Goal: Task Accomplishment & Management: Manage account settings

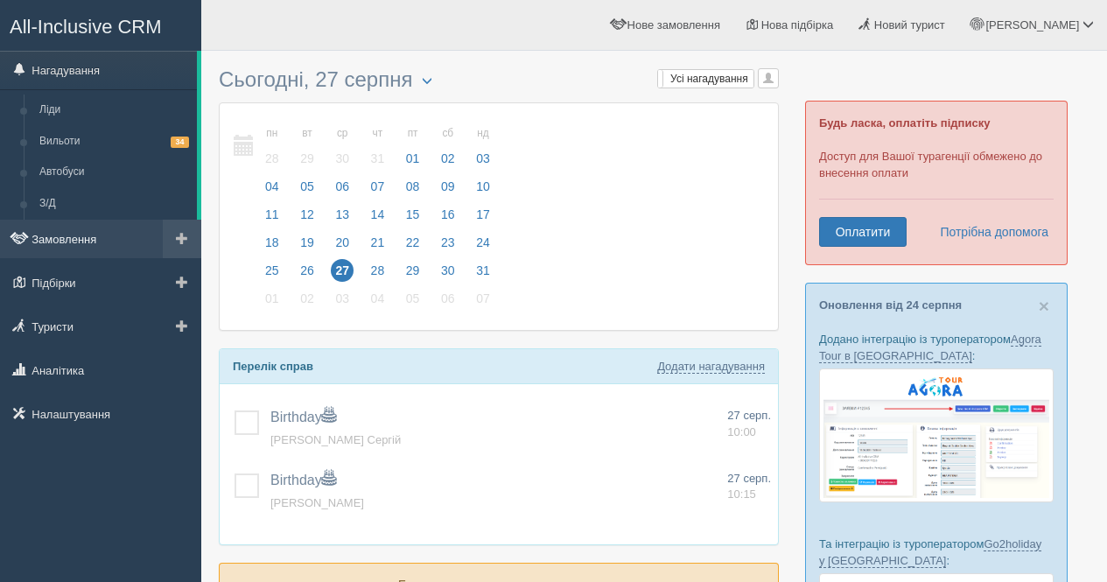
click at [54, 244] on link "Замовлення" at bounding box center [100, 239] width 201 height 38
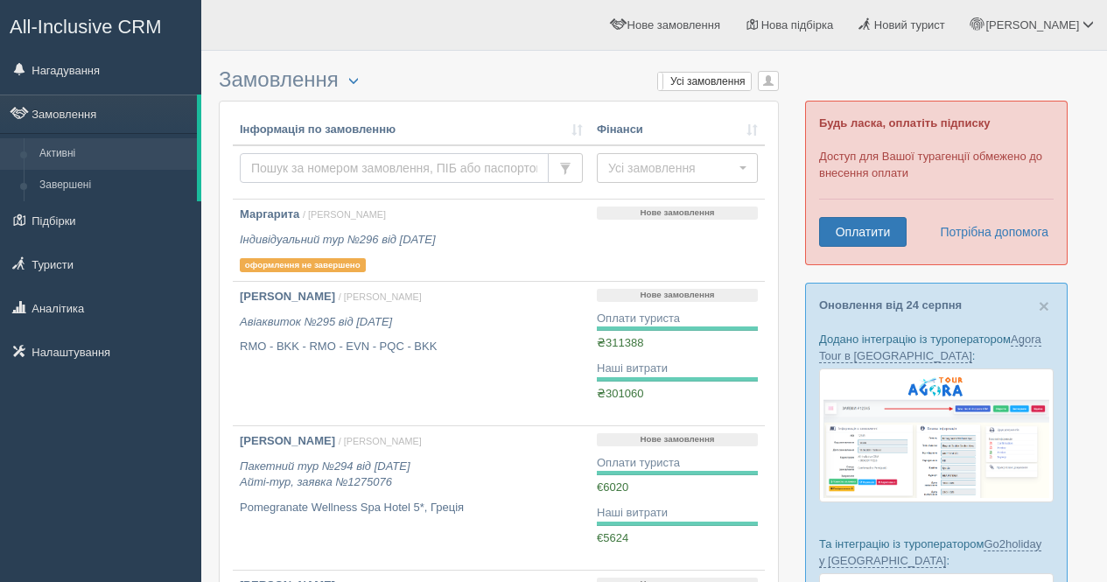
click at [412, 169] on input "text" at bounding box center [394, 168] width 309 height 30
type input "v"
type input "маргарита"
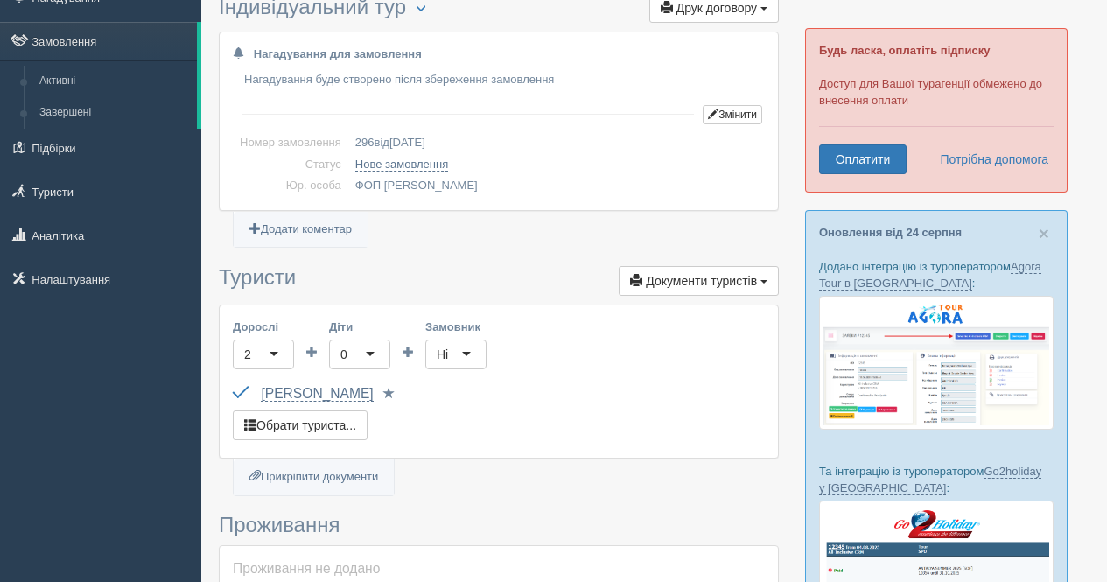
scroll to position [175, 0]
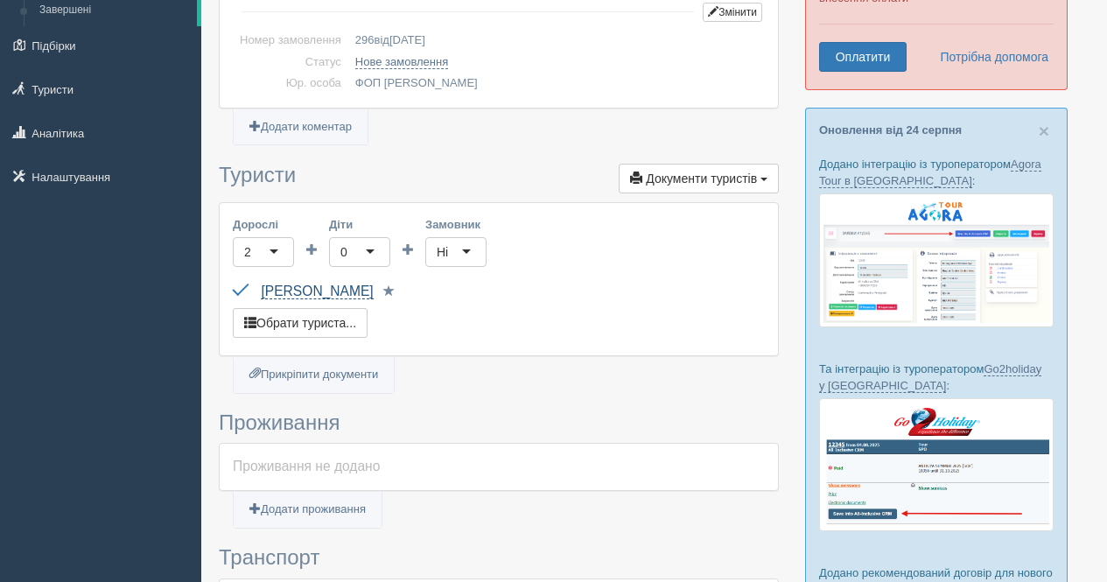
click at [294, 293] on link "Маргарита" at bounding box center [317, 291] width 112 height 16
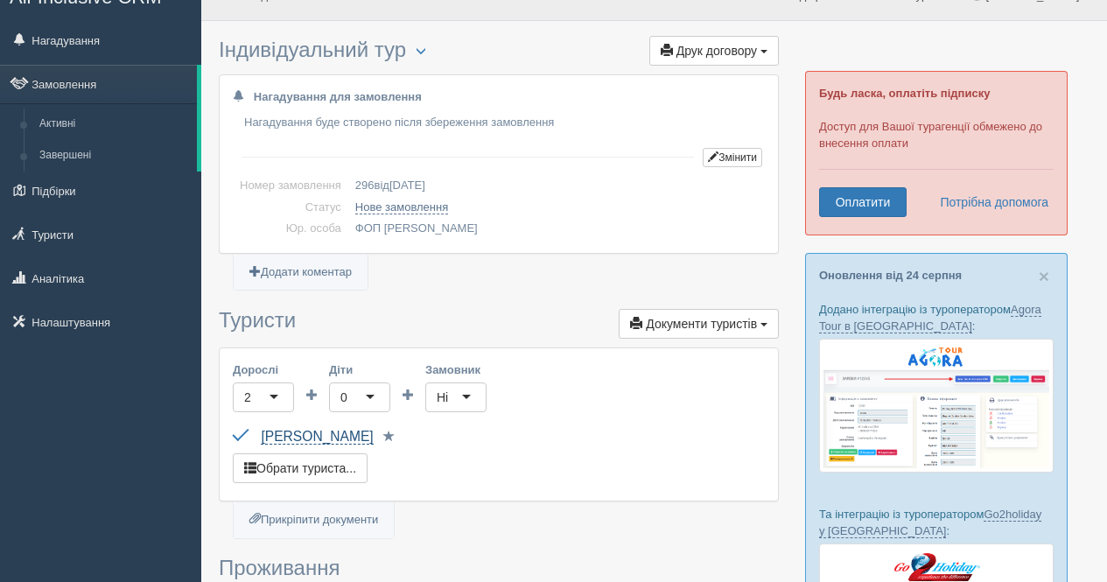
scroll to position [0, 0]
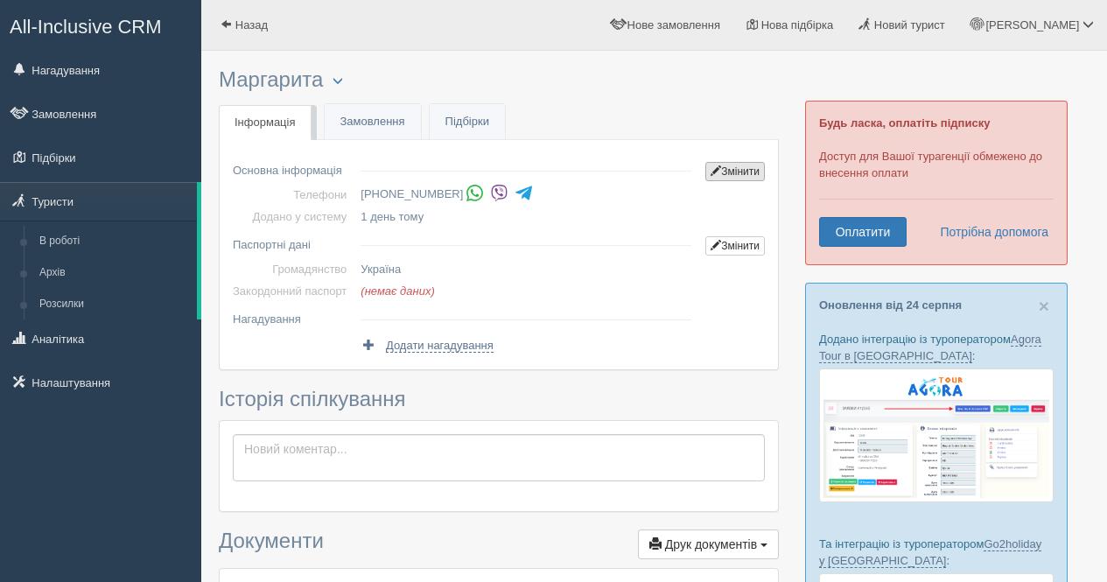
click at [723, 171] on link "Змінити" at bounding box center [734, 171] width 59 height 19
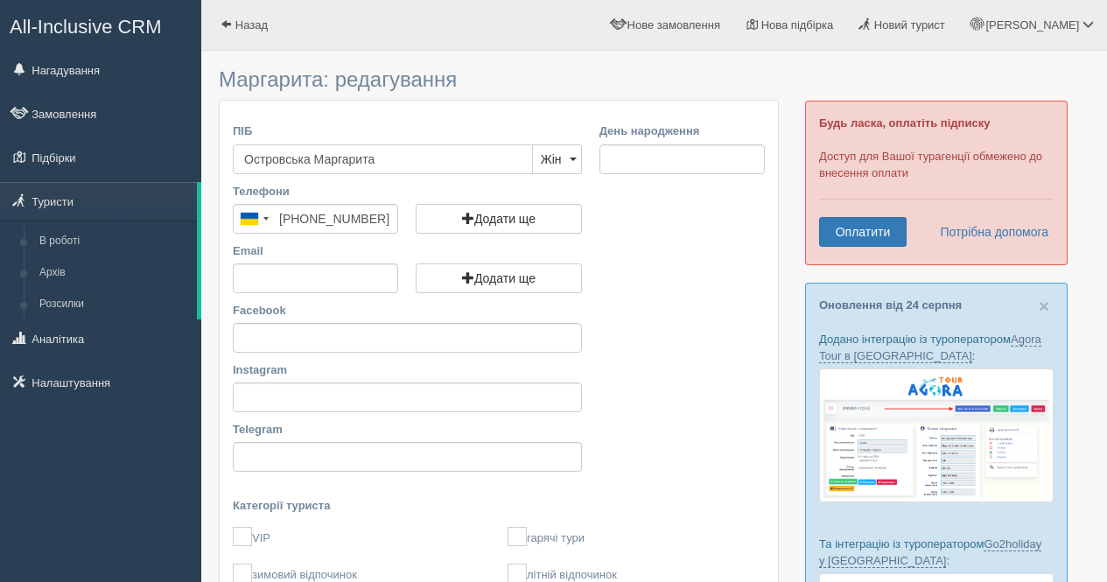
type input "Островська Маргарита"
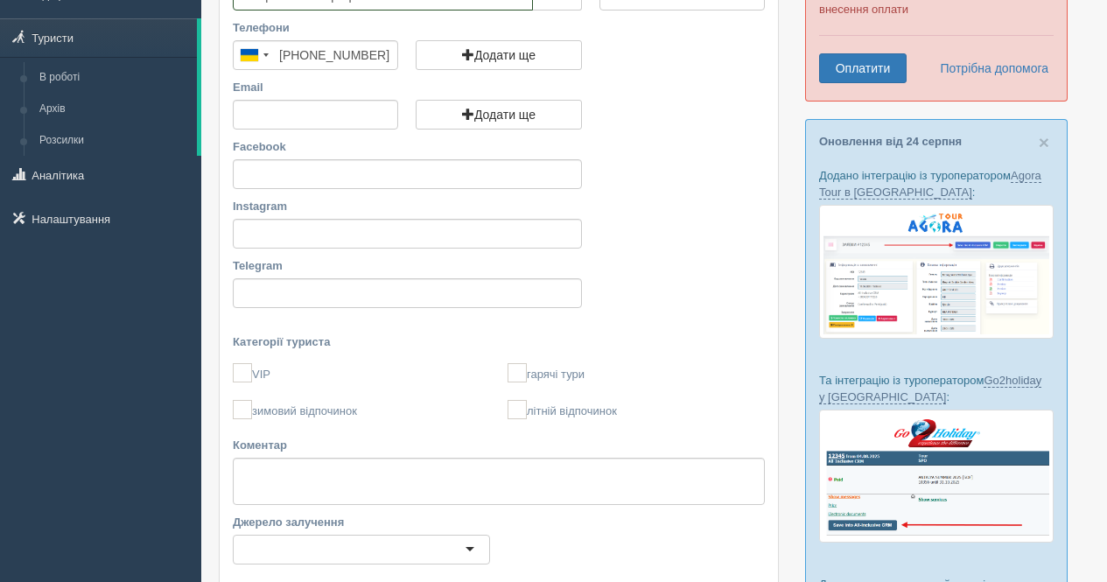
scroll to position [428, 0]
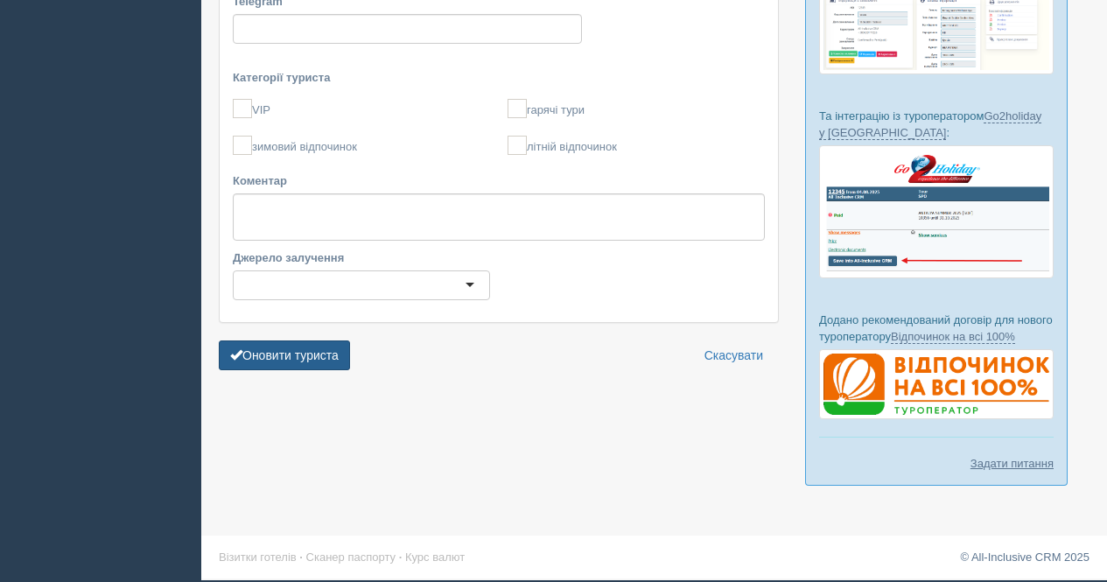
click at [338, 360] on button "Оновити туриста" at bounding box center [284, 355] width 131 height 30
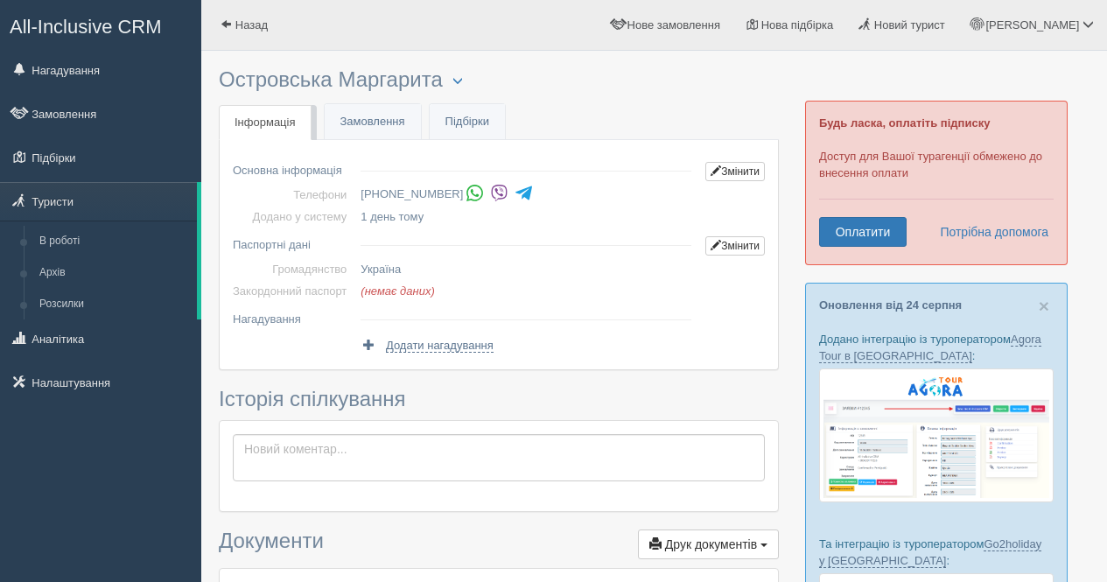
scroll to position [262, 0]
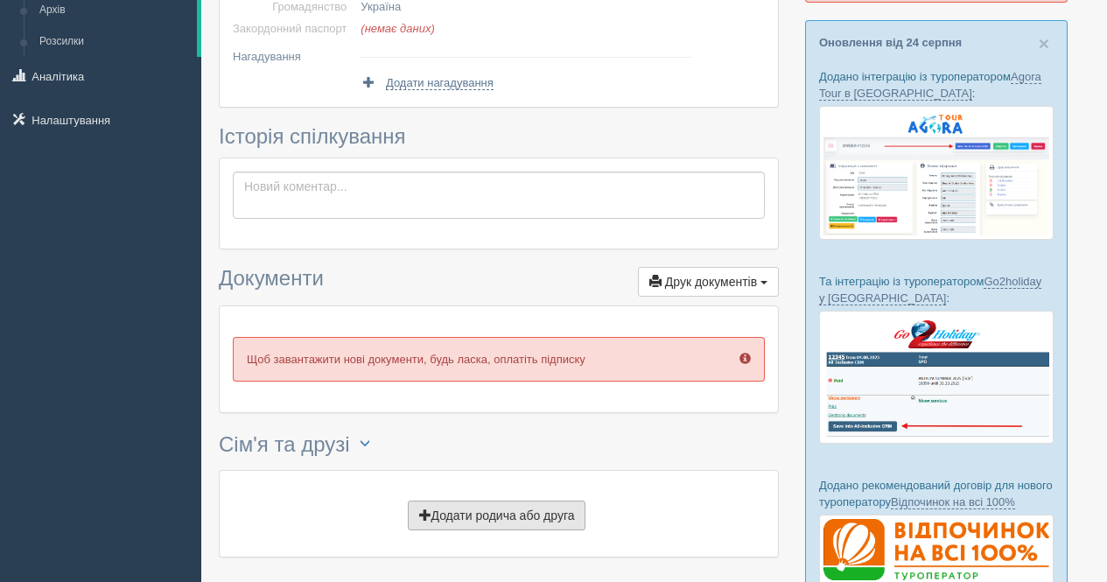
click at [527, 506] on button "Додати родича або друга" at bounding box center [497, 515] width 178 height 30
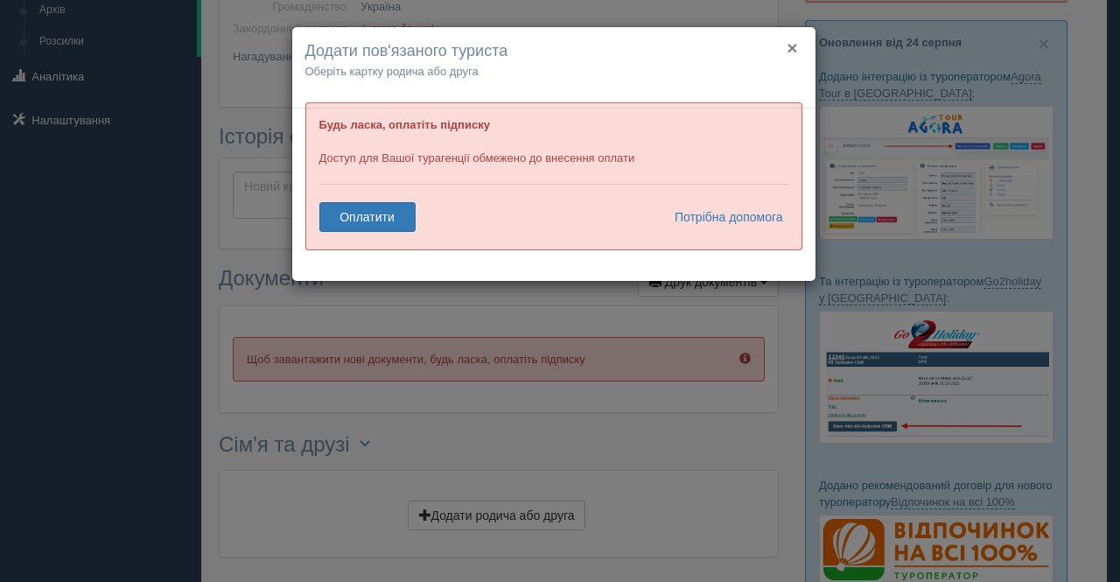
click at [789, 52] on button "×" at bounding box center [791, 47] width 10 height 18
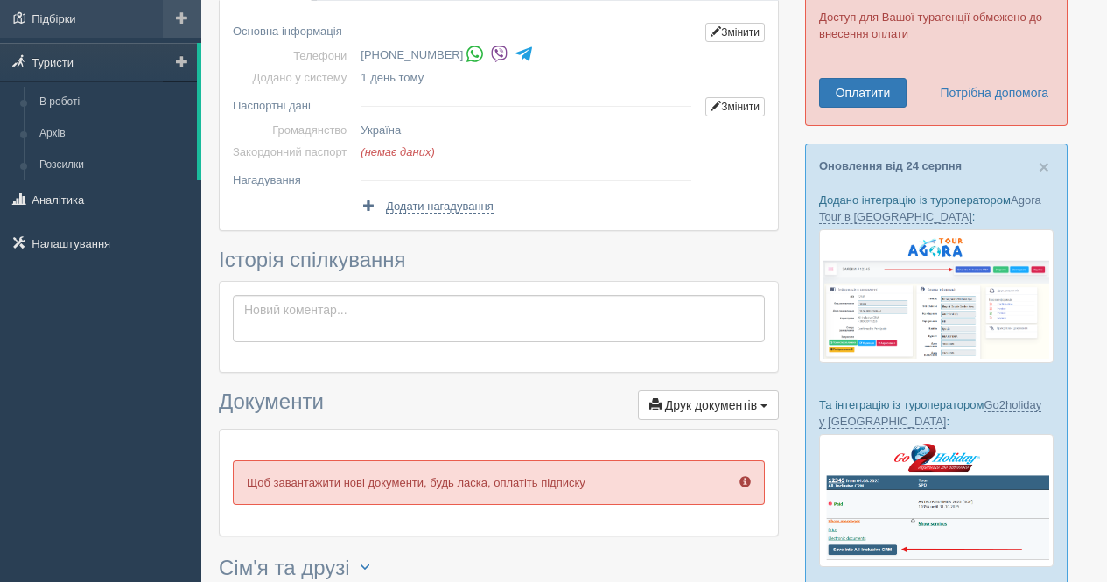
scroll to position [0, 0]
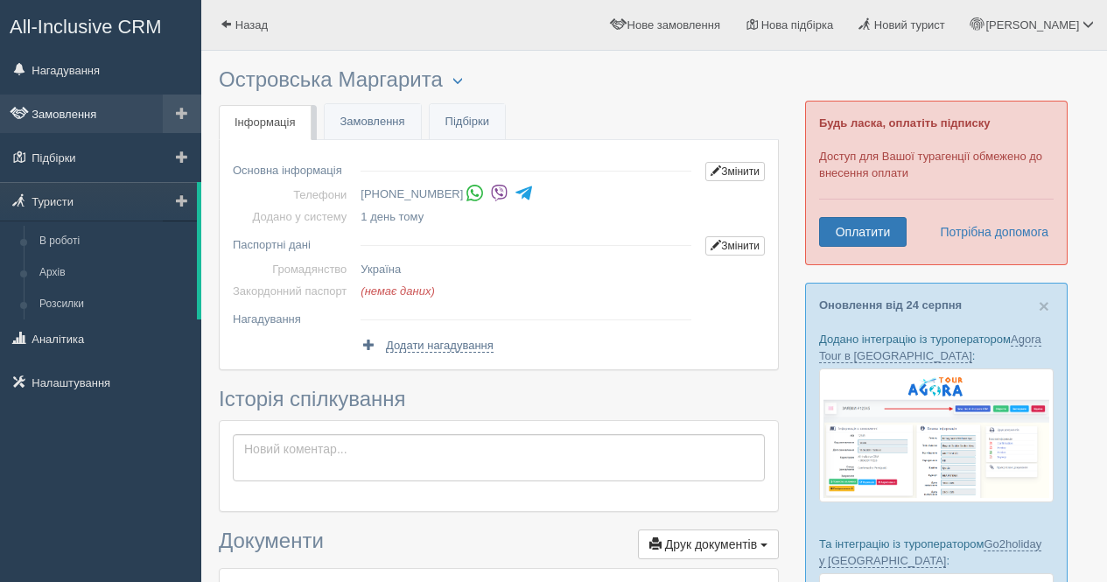
click at [83, 109] on link "Замовлення" at bounding box center [100, 113] width 201 height 38
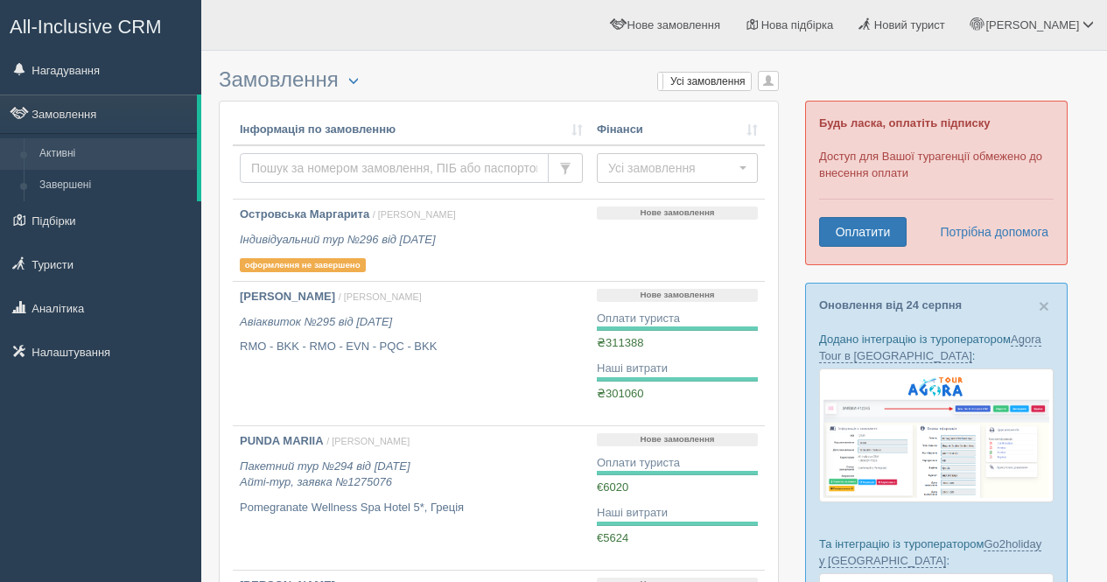
click at [325, 174] on input "text" at bounding box center [394, 168] width 309 height 30
type input "Тімур"
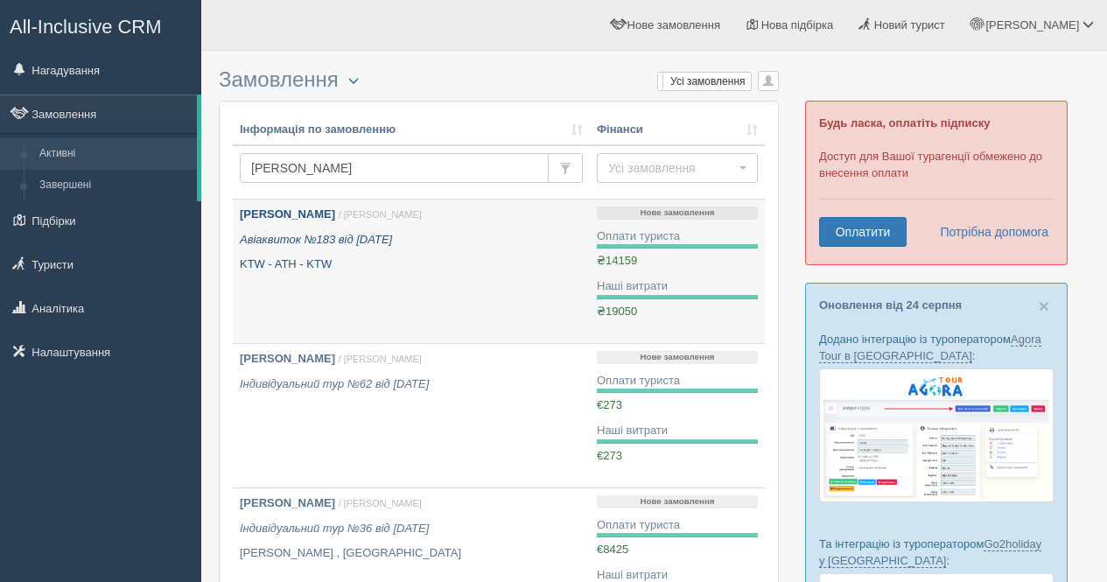
click at [338, 246] on p "Авіаквиток №183 від [DATE]" at bounding box center [411, 240] width 343 height 17
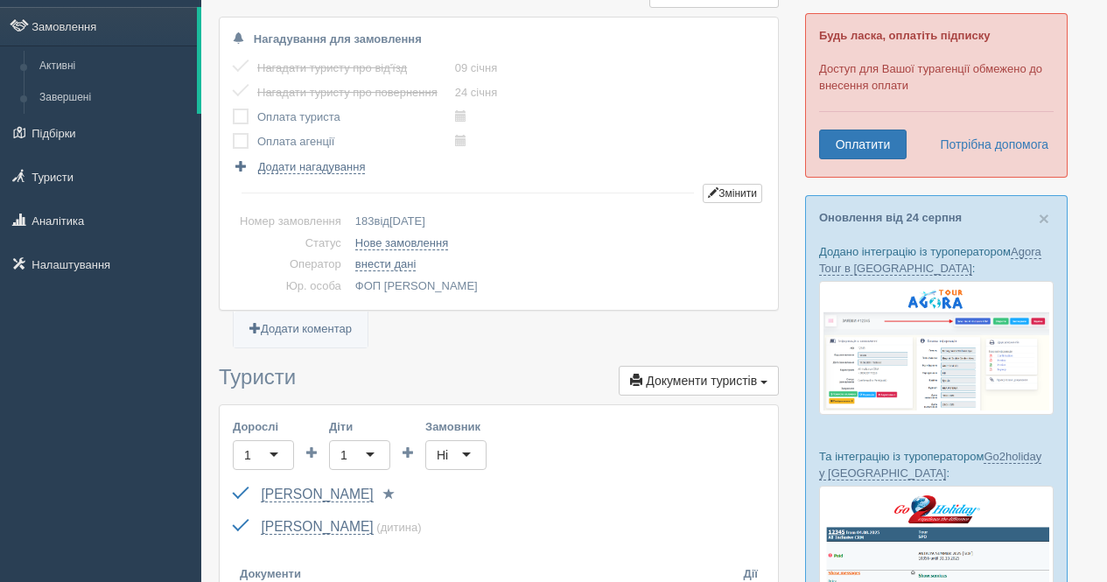
scroll to position [437, 0]
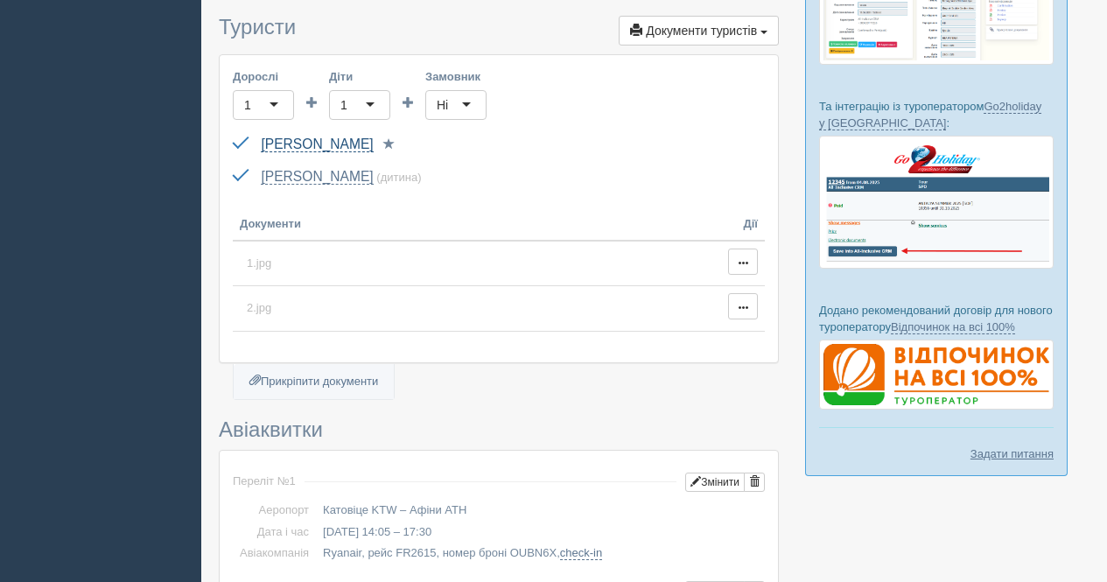
click at [315, 150] on link "[PERSON_NAME]" at bounding box center [317, 144] width 112 height 16
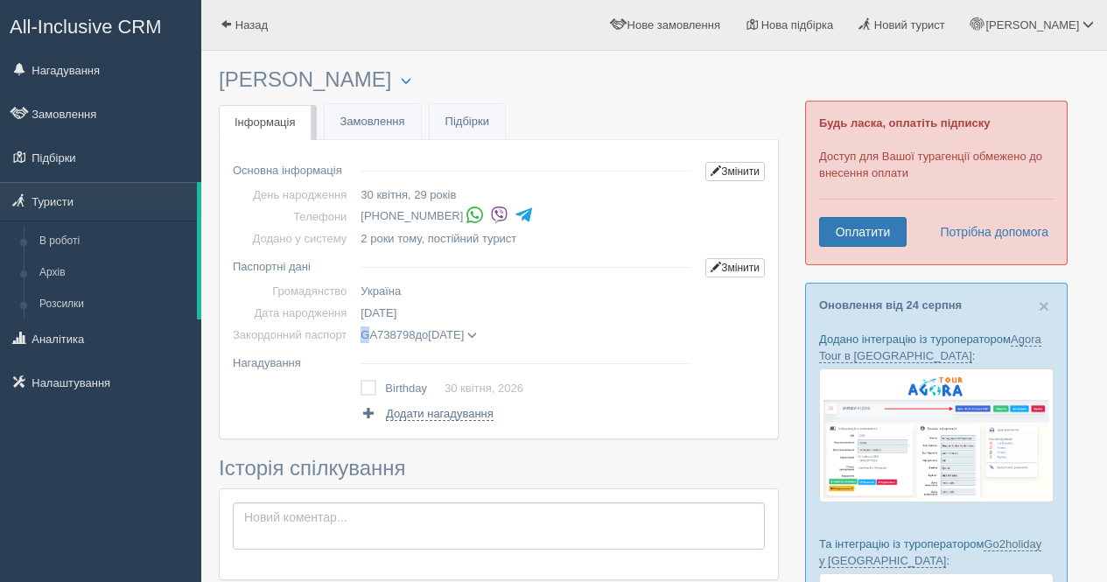
drag, startPoint x: 360, startPoint y: 334, endPoint x: 413, endPoint y: 338, distance: 53.5
click at [413, 338] on td "GA738798 до 19.07.2031 KOCHERGINA KARYNA дата видачі 19.07.2021 орган видачі 23…" at bounding box center [525, 335] width 345 height 22
copy span "GA738798"
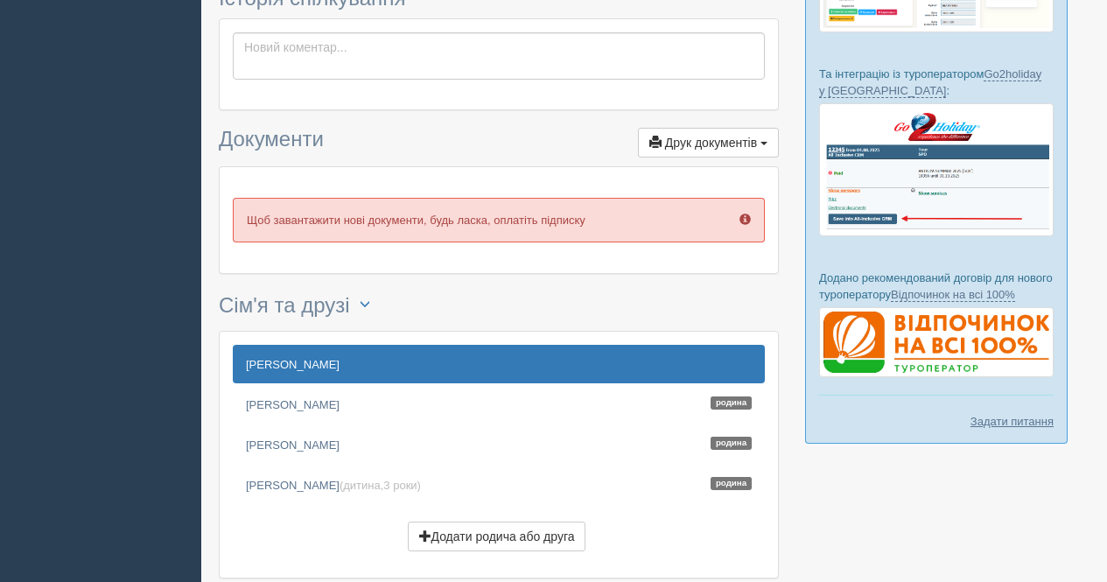
scroll to position [562, 0]
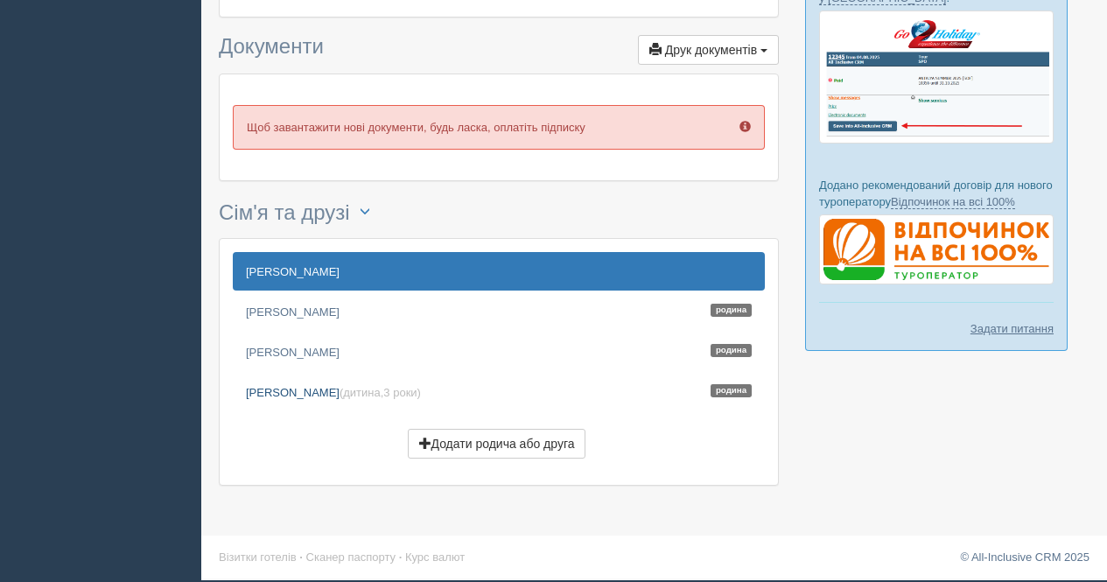
click at [304, 390] on link "Кочергін Тімур (дитина, 3 роки ) Родина" at bounding box center [499, 392] width 532 height 38
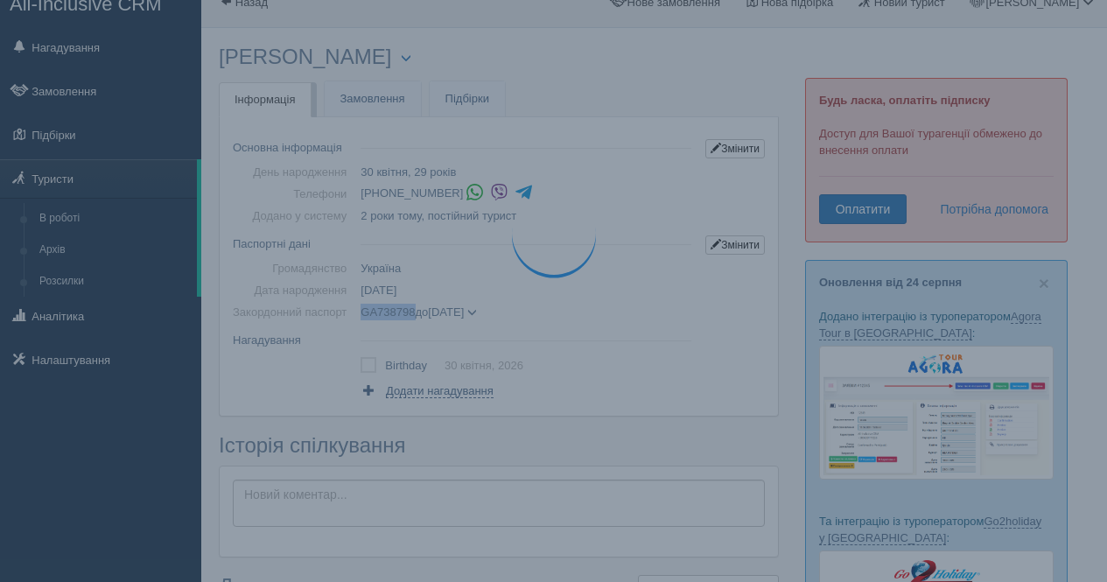
scroll to position [0, 0]
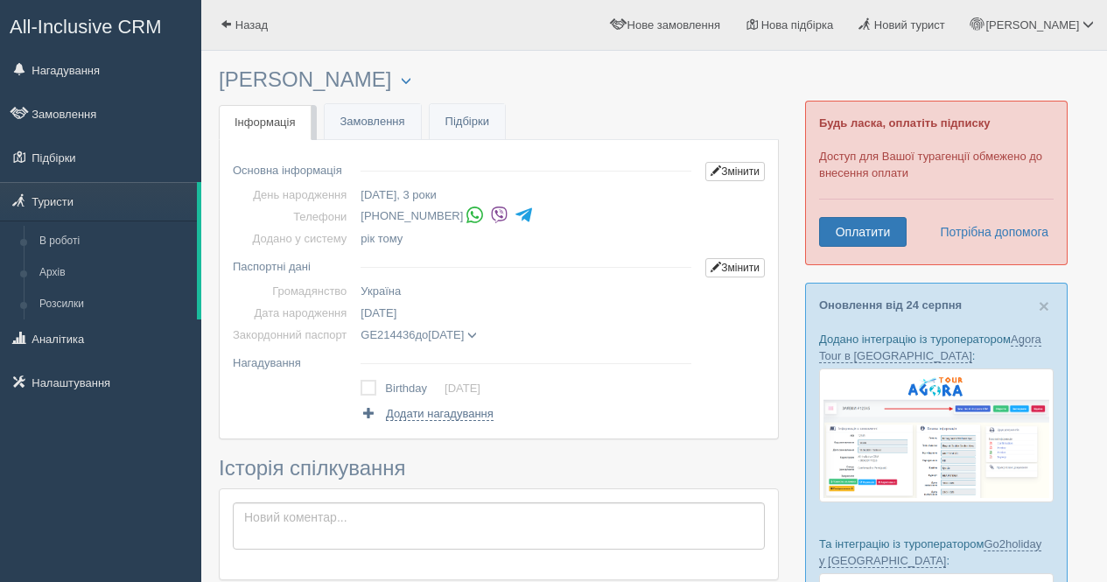
click at [482, 470] on h3 "Історія спілкування" at bounding box center [499, 468] width 560 height 23
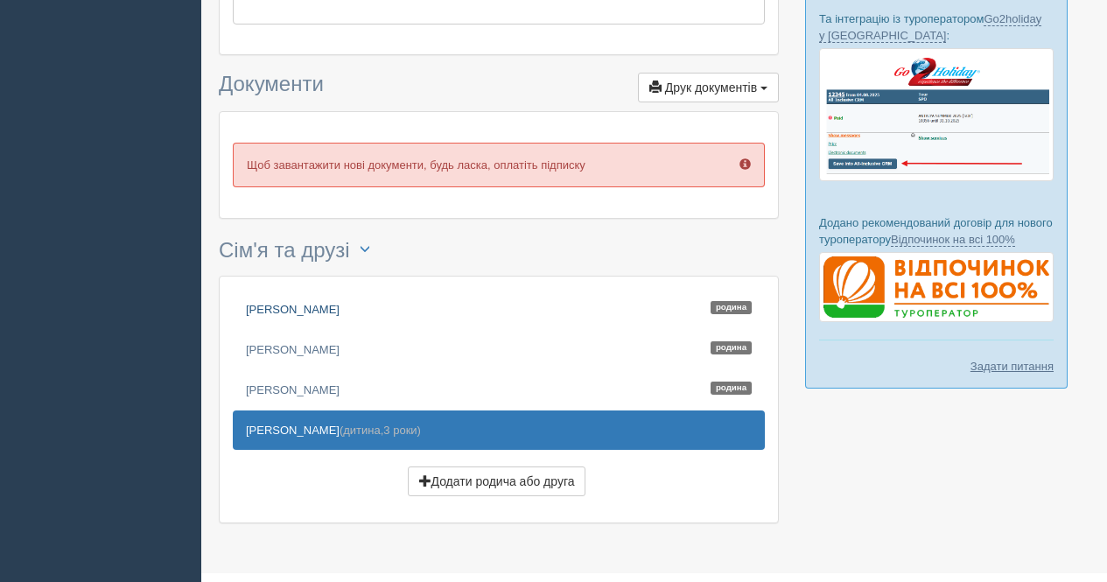
click at [325, 304] on link "Кочергіна Карина Родина" at bounding box center [499, 309] width 532 height 38
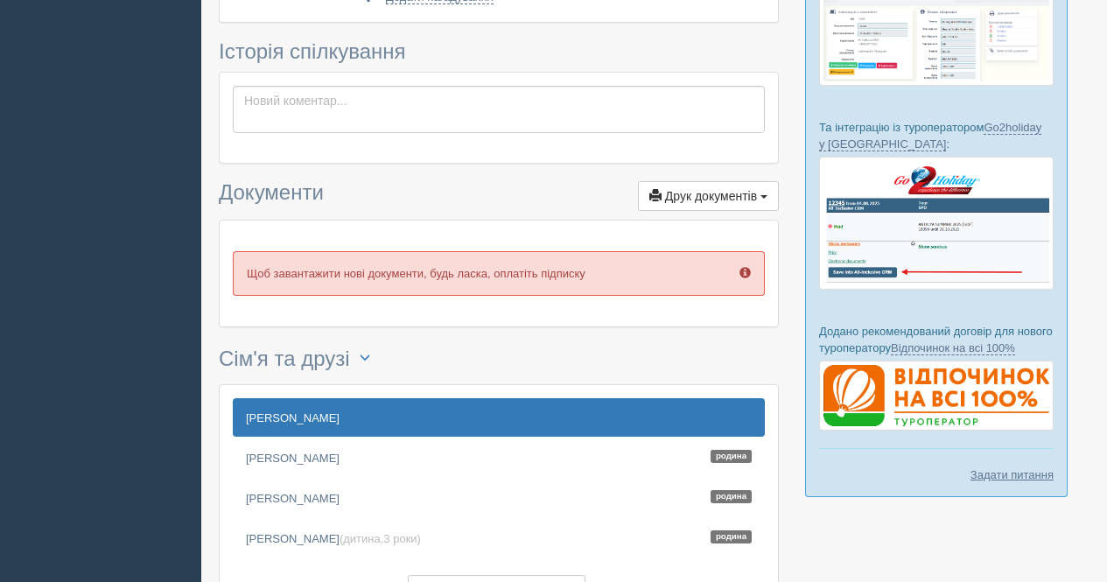
scroll to position [175, 0]
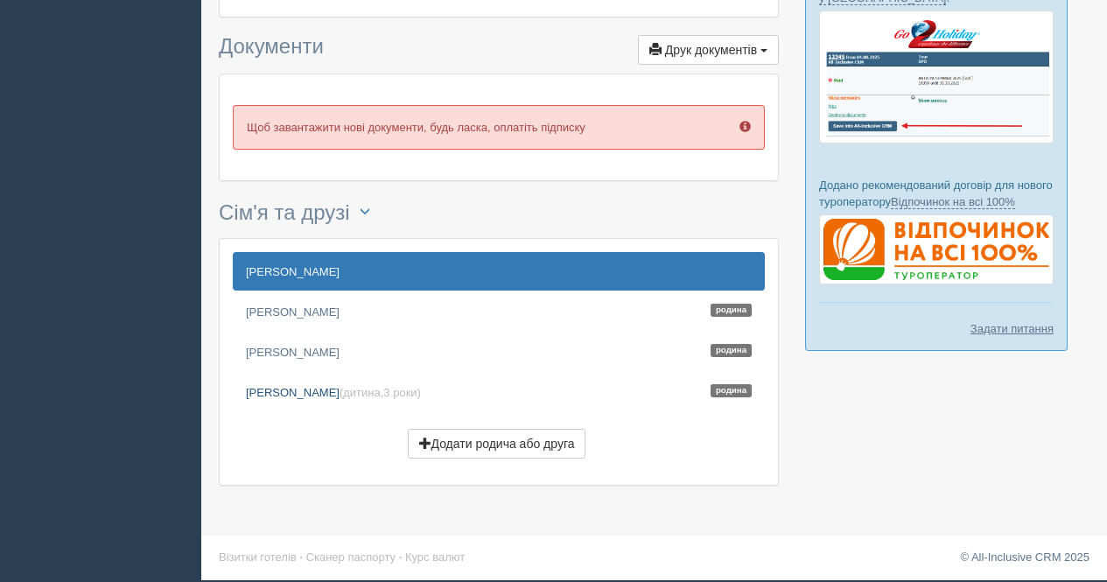
click at [299, 387] on link "[PERSON_NAME] (дитина, 3 роки ) Родина" at bounding box center [499, 392] width 532 height 38
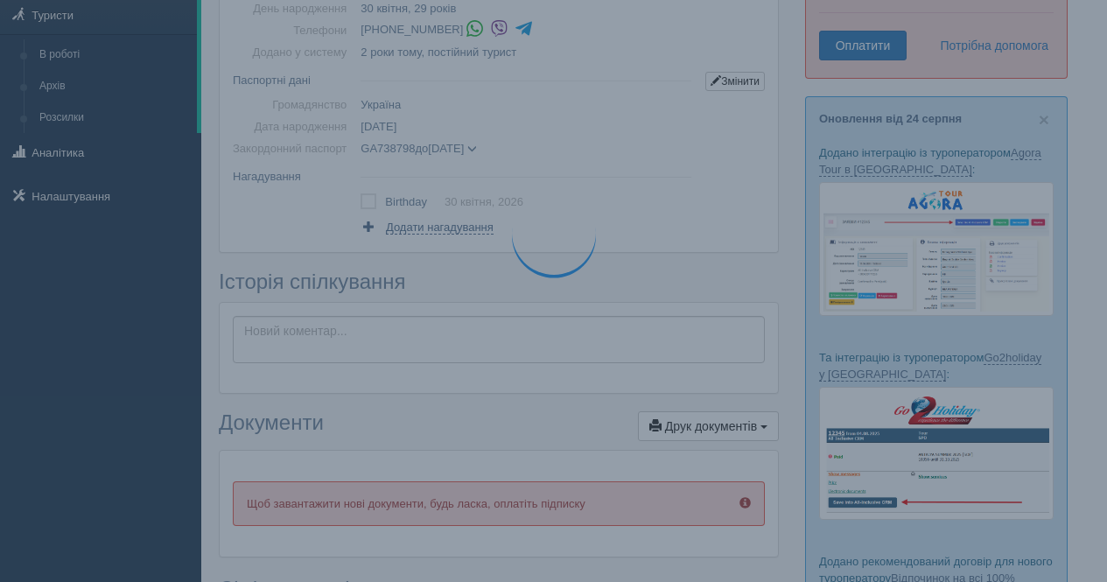
scroll to position [0, 0]
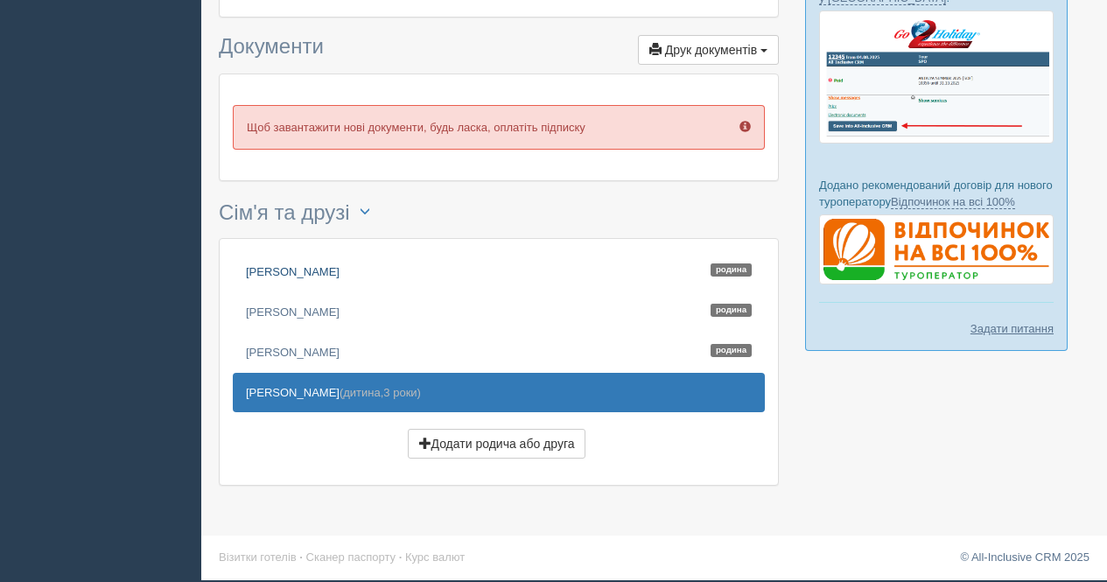
click at [314, 278] on link "Кочергіна Карина Родина" at bounding box center [499, 271] width 532 height 38
